Goal: Transaction & Acquisition: Purchase product/service

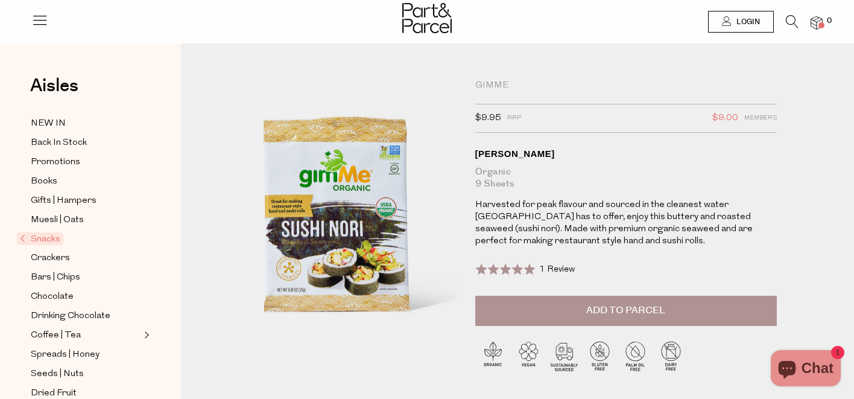
click at [592, 309] on span "Add to Parcel" at bounding box center [625, 310] width 79 height 14
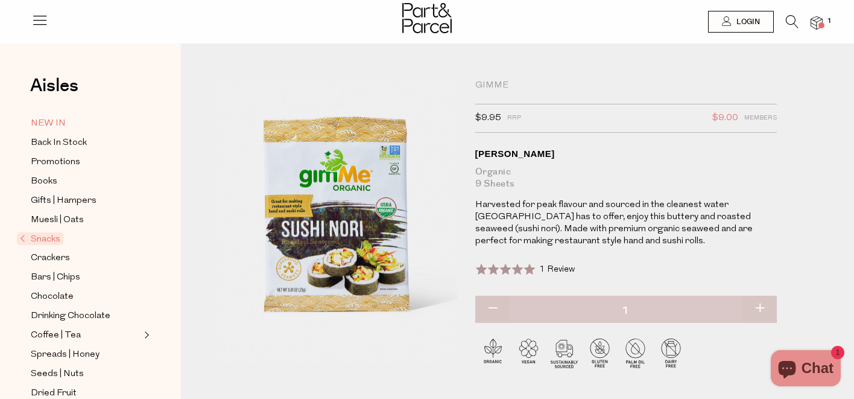
click at [56, 118] on span "NEW IN" at bounding box center [48, 123] width 35 height 14
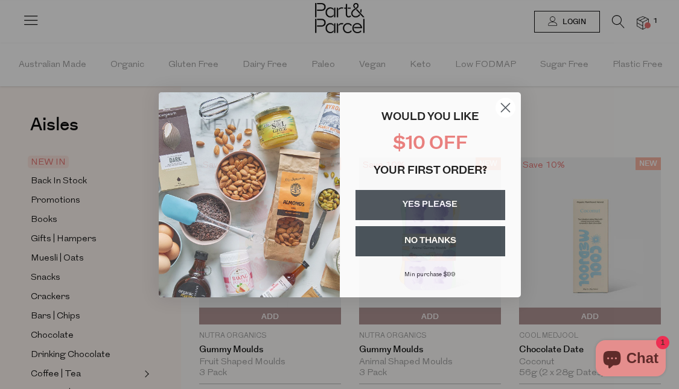
click at [507, 100] on circle "Close dialog" at bounding box center [505, 107] width 20 height 20
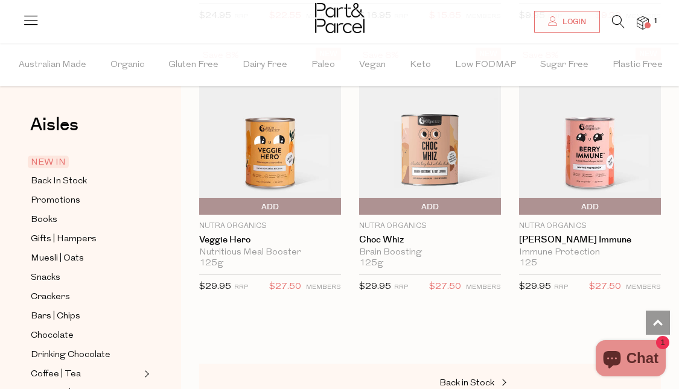
scroll to position [2531, 0]
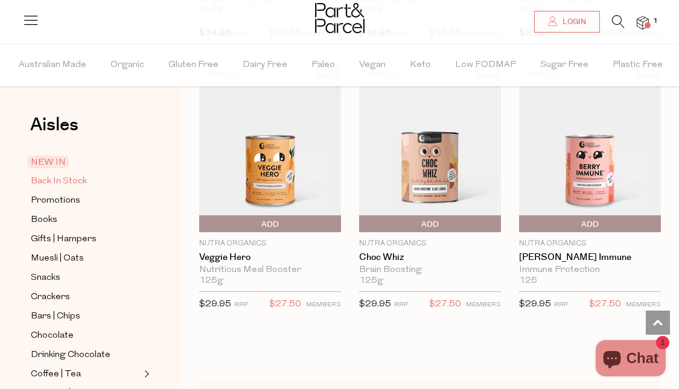
click at [58, 177] on span "Back In Stock" at bounding box center [59, 181] width 56 height 14
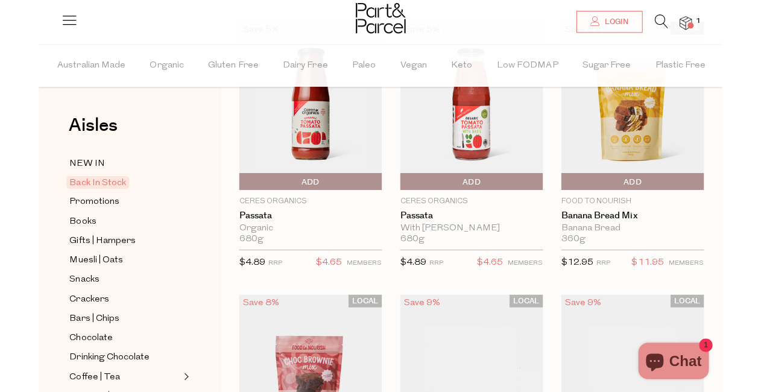
scroll to position [137, 0]
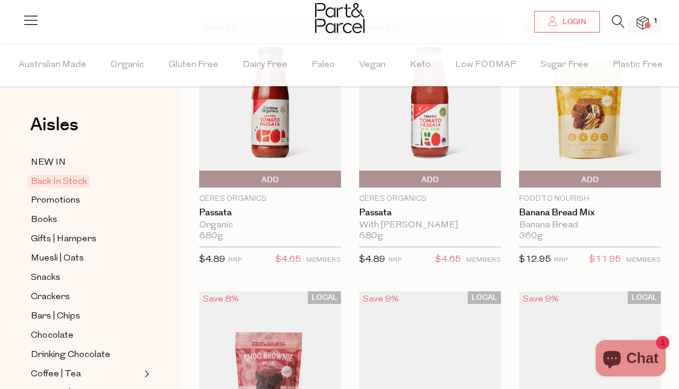
click at [400, 181] on span "Add To Parcel" at bounding box center [430, 180] width 136 height 18
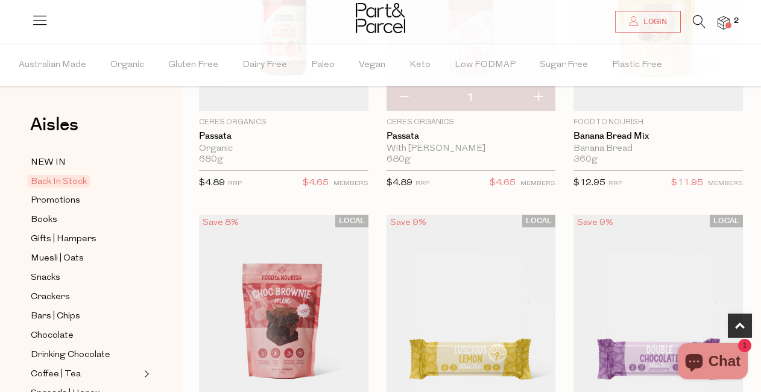
scroll to position [245, 0]
